Goal: Information Seeking & Learning: Learn about a topic

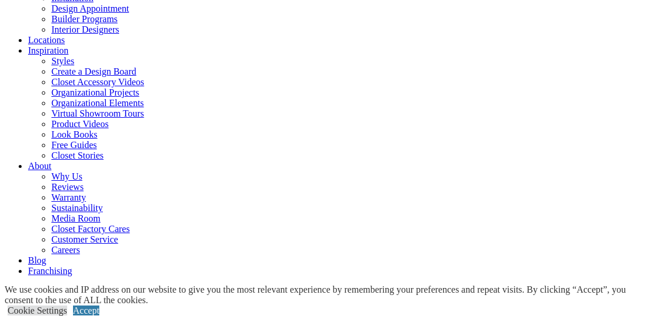
scroll to position [164, 0]
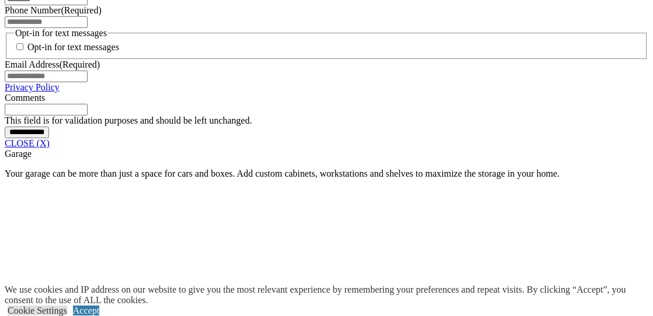
scroll to position [933, 0]
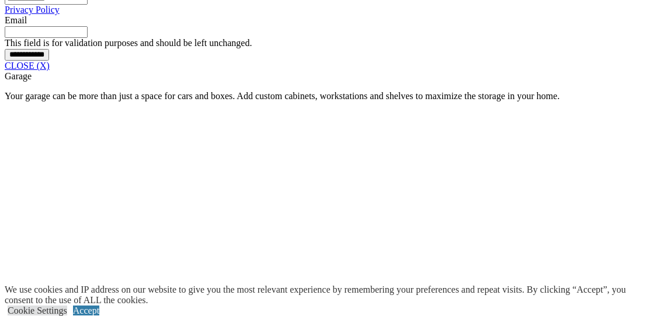
scroll to position [1142, 0]
